Goal: Task Accomplishment & Management: Complete application form

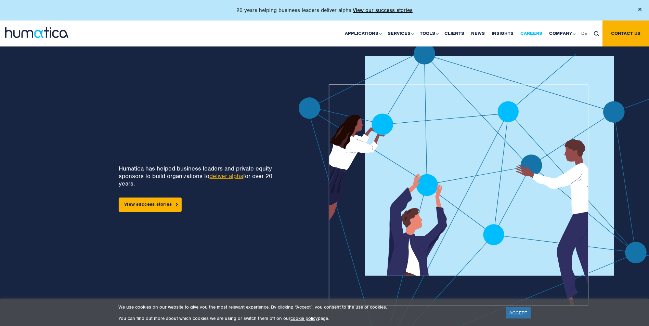
click at [535, 34] on link "Careers" at bounding box center [531, 34] width 29 height 26
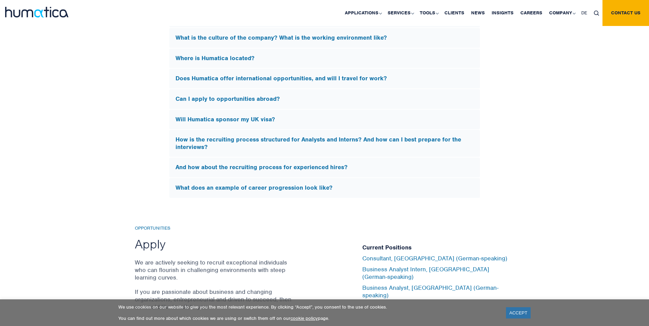
scroll to position [2154, 0]
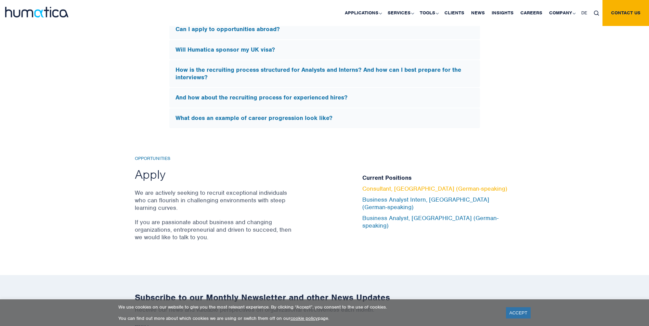
click at [416, 192] on link "Consultant, Munich (German-speaking)" at bounding box center [434, 189] width 145 height 8
